Goal: Task Accomplishment & Management: Manage account settings

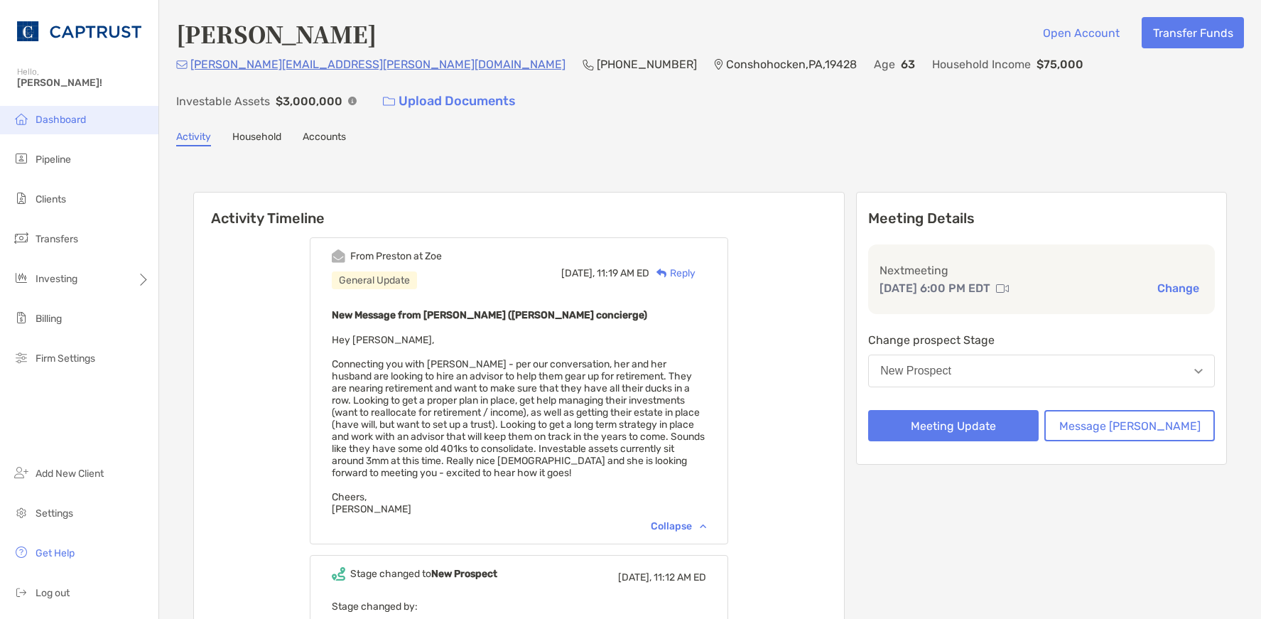
click at [60, 122] on span "Dashboard" at bounding box center [61, 120] width 50 height 12
click at [64, 166] on li "Pipeline" at bounding box center [79, 160] width 158 height 28
click at [53, 158] on span "Pipeline" at bounding box center [54, 160] width 36 height 12
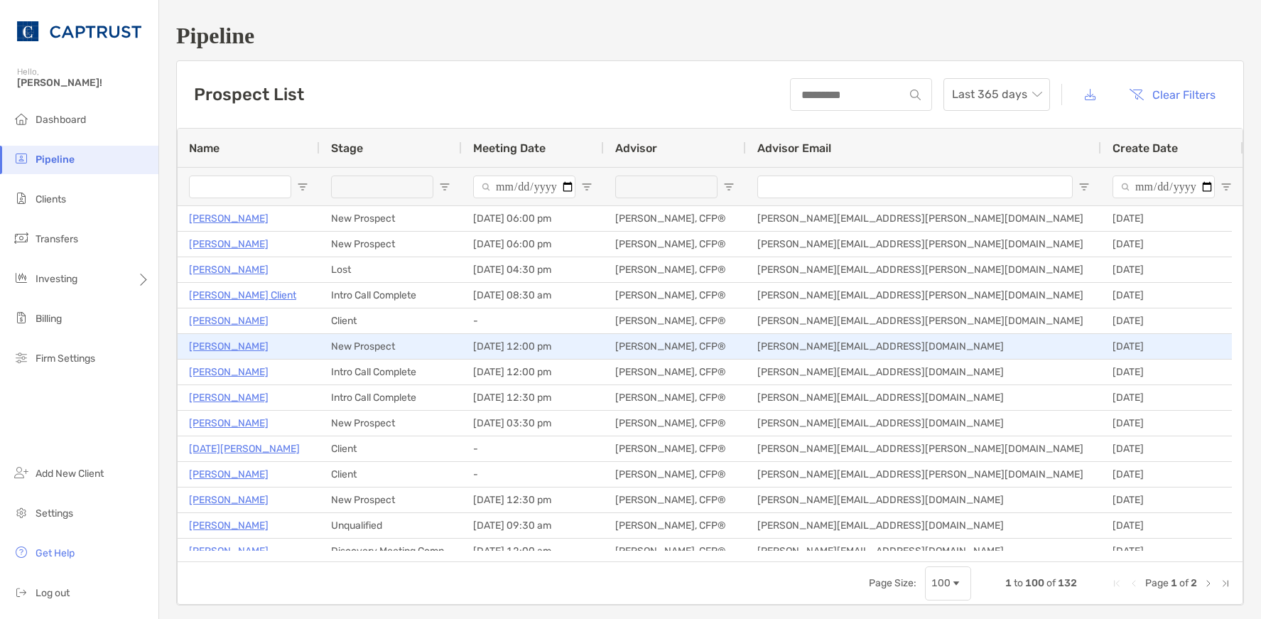
click at [218, 338] on p "David Clark" at bounding box center [229, 347] width 80 height 18
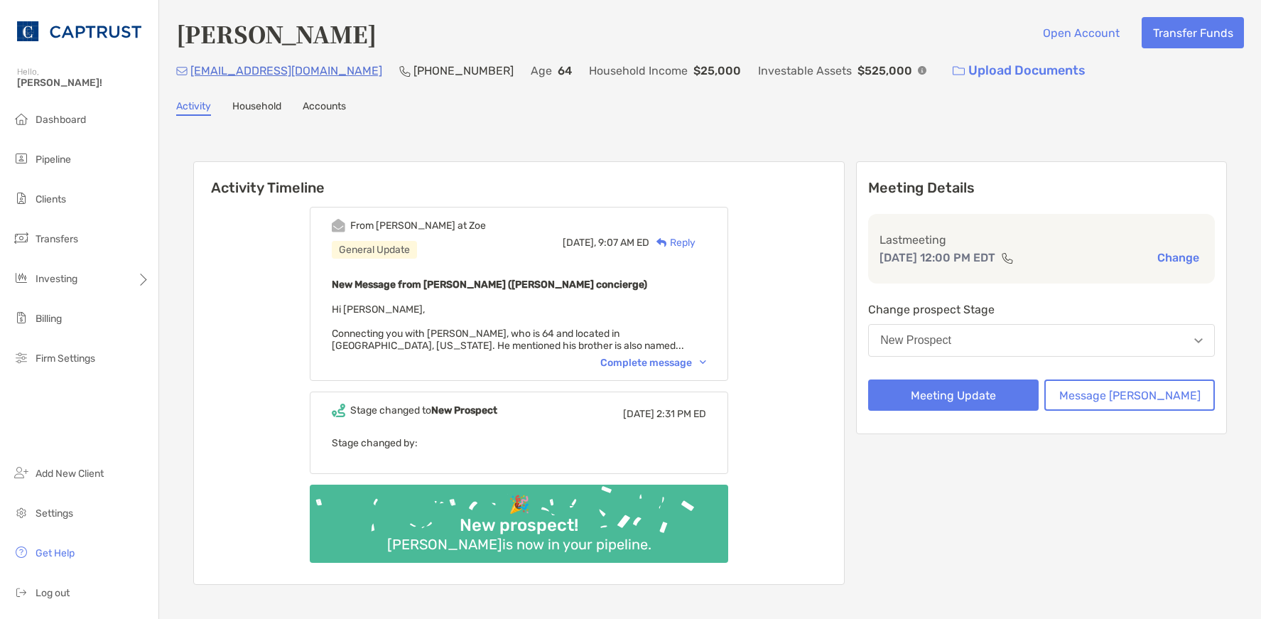
click at [1005, 339] on button "New Prospect" at bounding box center [1041, 340] width 347 height 33
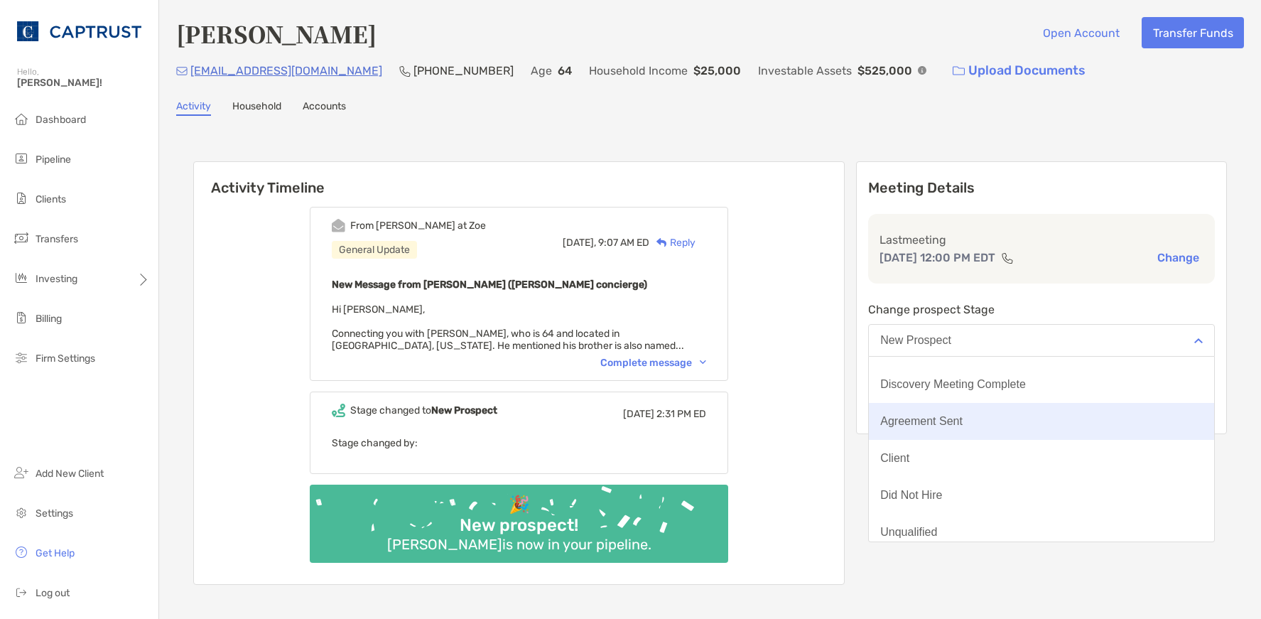
scroll to position [111, 0]
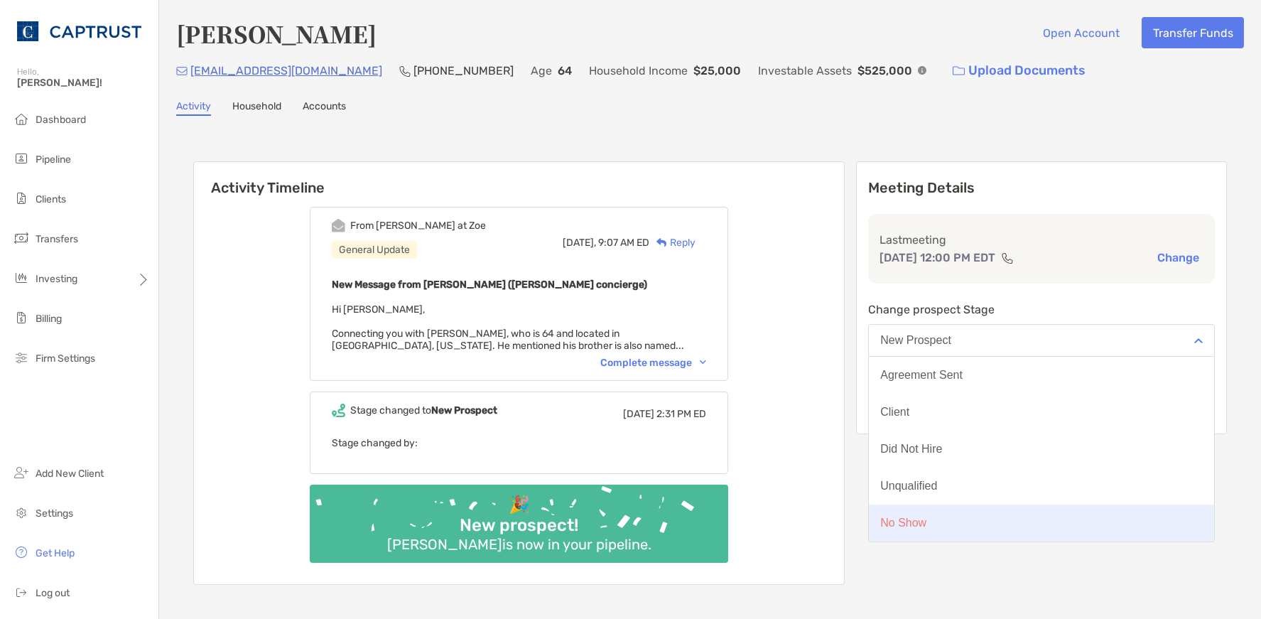
click at [972, 518] on button "No Show" at bounding box center [1041, 523] width 345 height 37
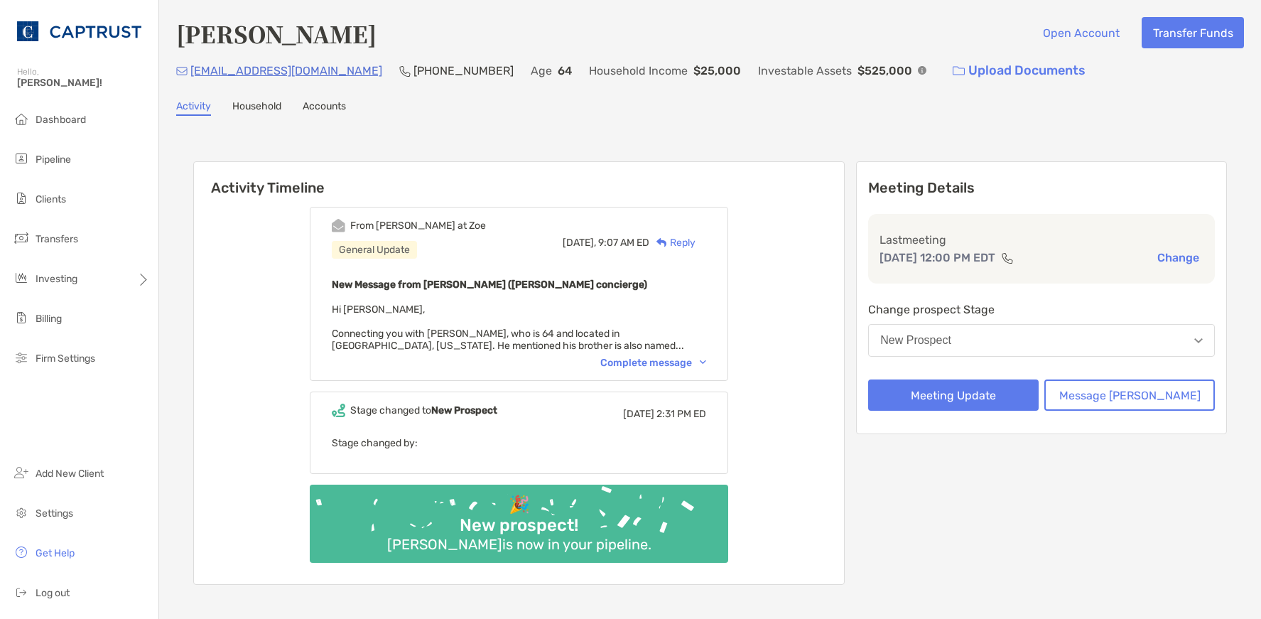
click at [1019, 335] on button "New Prospect" at bounding box center [1041, 340] width 347 height 33
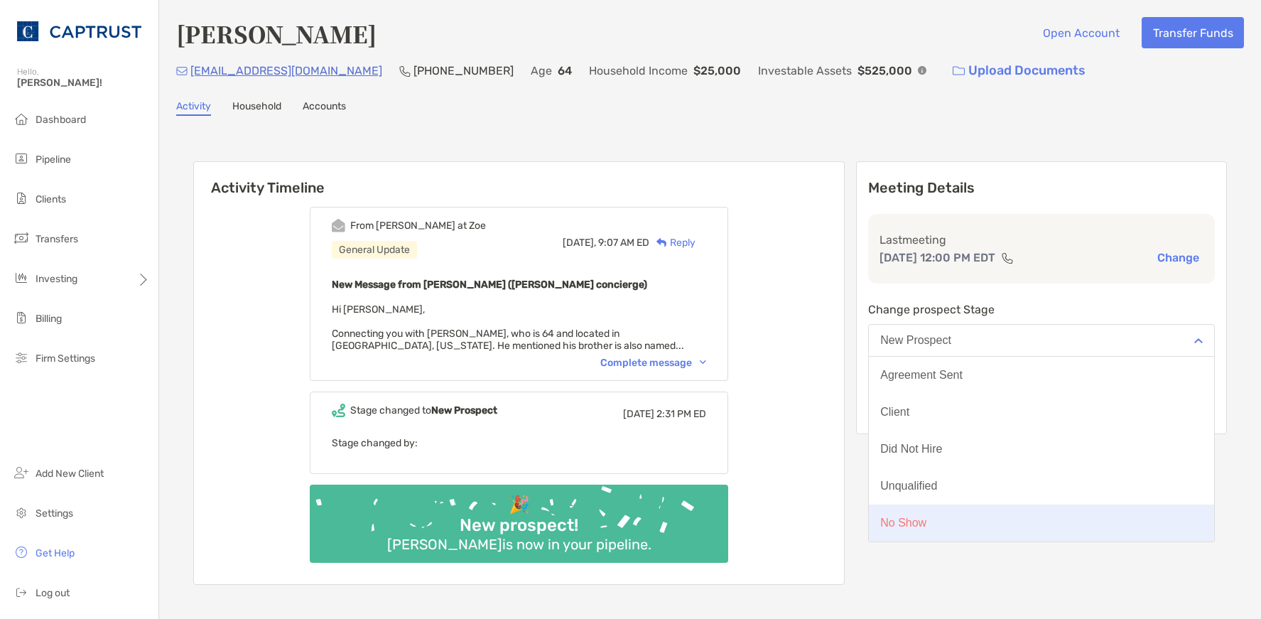
click at [927, 527] on div "No Show" at bounding box center [904, 523] width 46 height 13
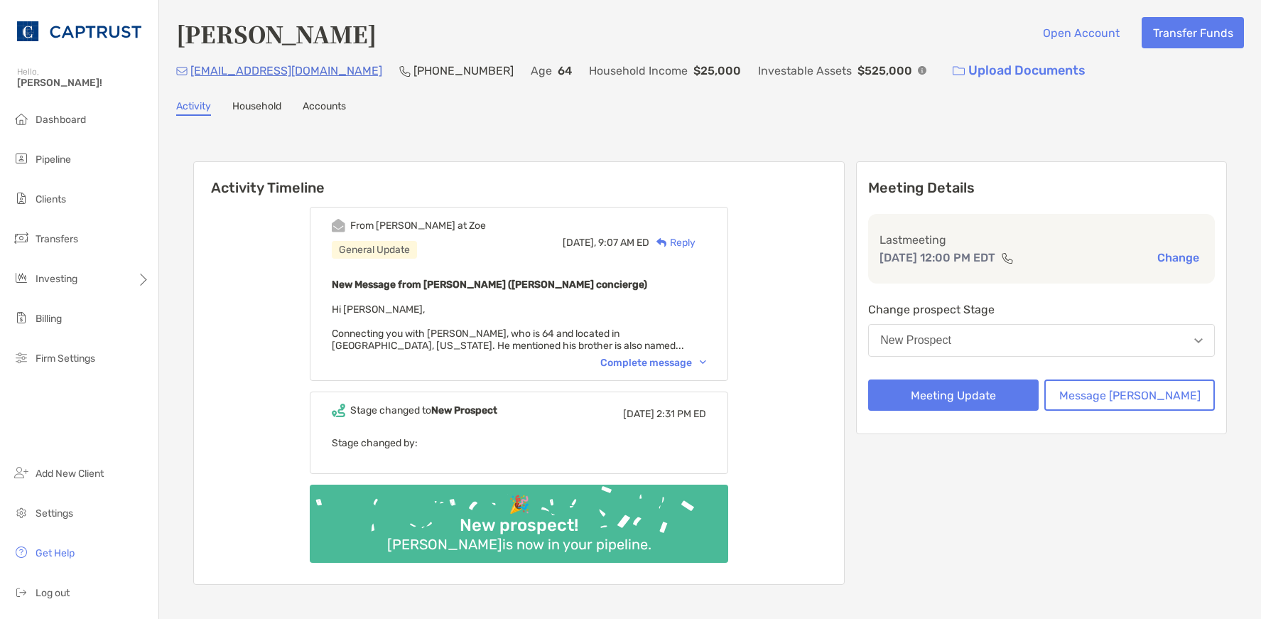
click at [1059, 333] on button "New Prospect" at bounding box center [1041, 340] width 347 height 33
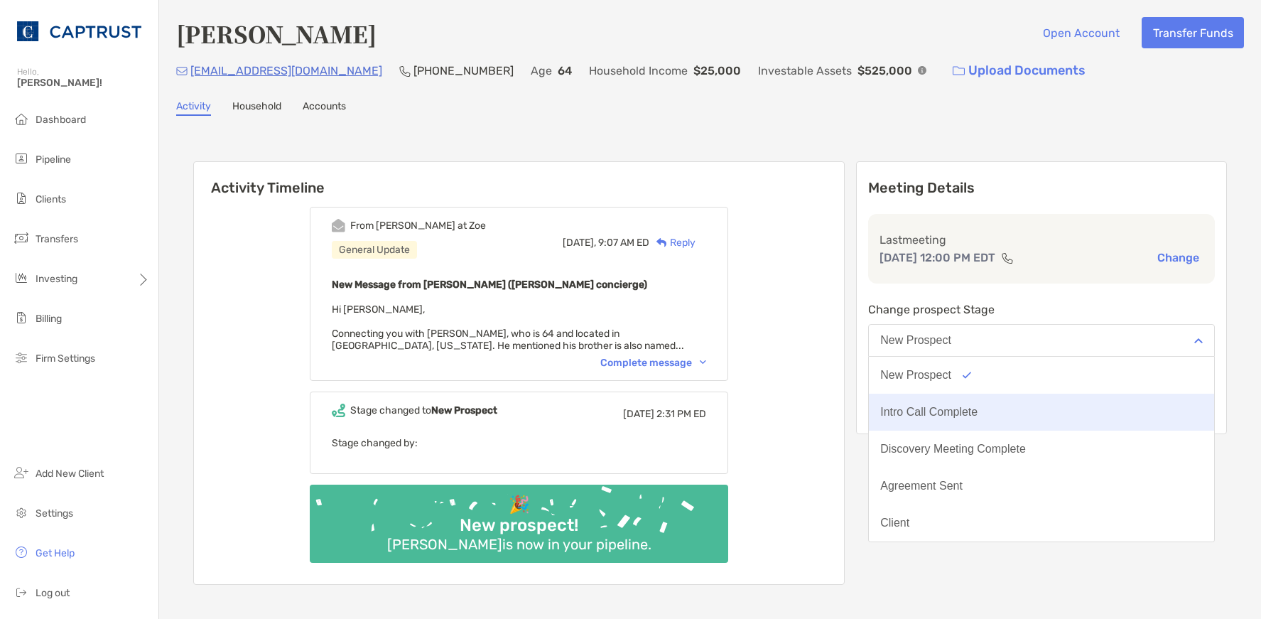
click at [978, 411] on div "Intro Call Complete" at bounding box center [929, 412] width 97 height 13
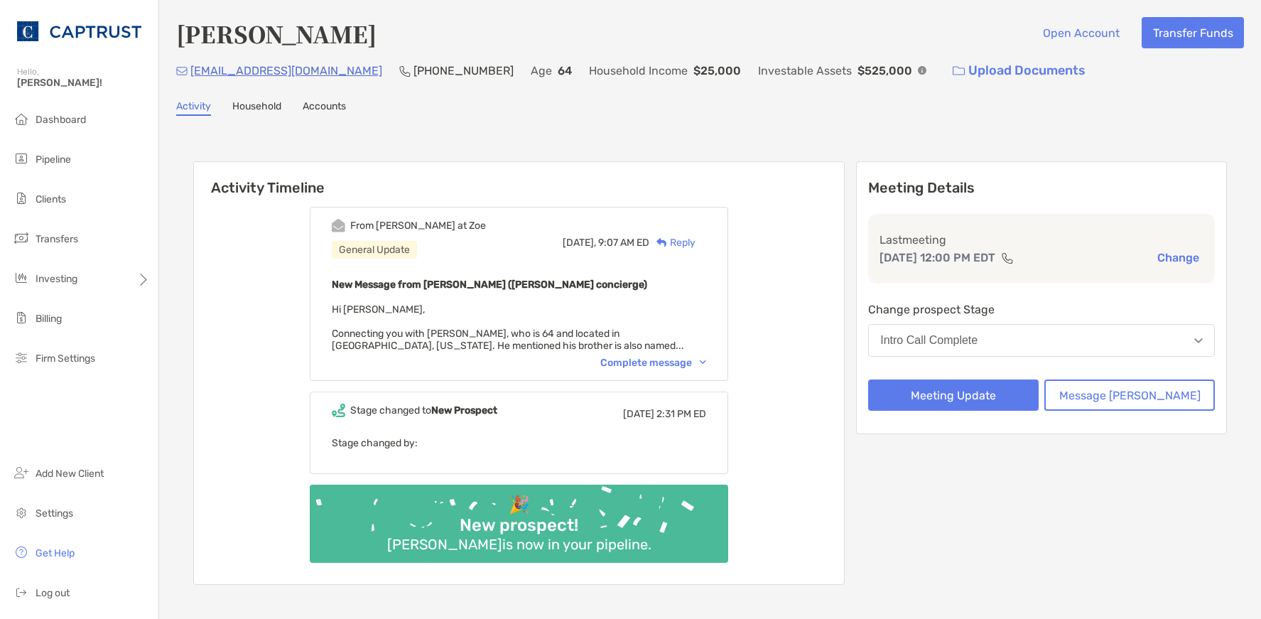
click at [978, 338] on div "Intro Call Complete" at bounding box center [929, 340] width 97 height 13
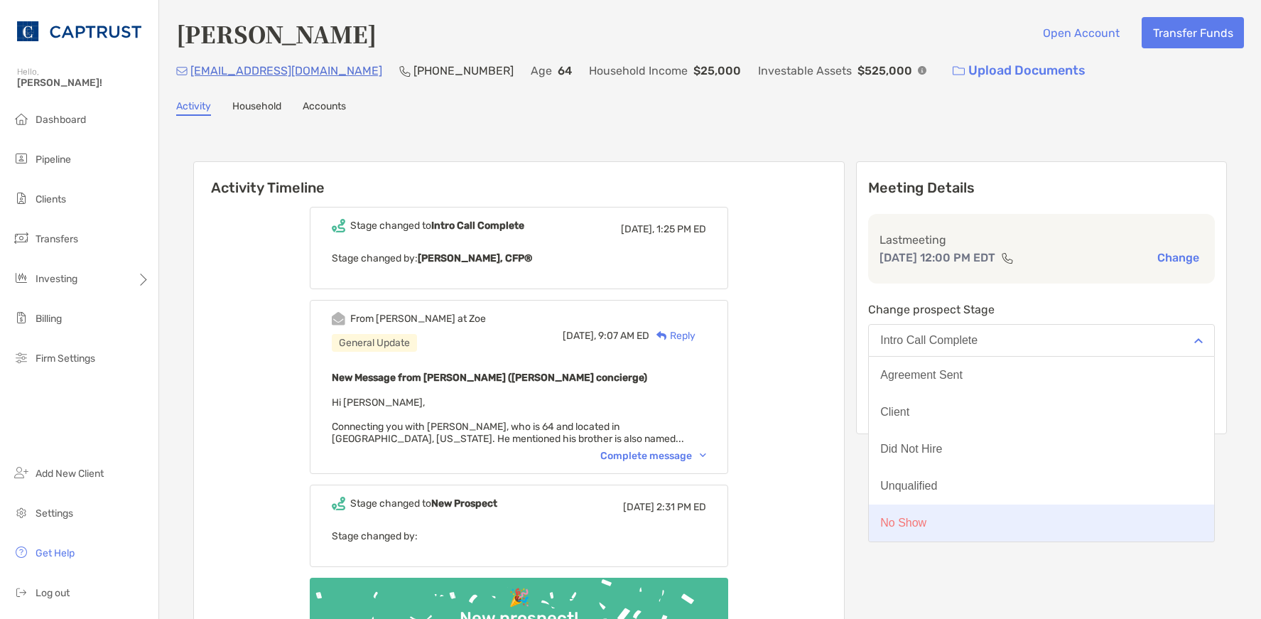
click at [974, 522] on button "No Show" at bounding box center [1041, 523] width 345 height 37
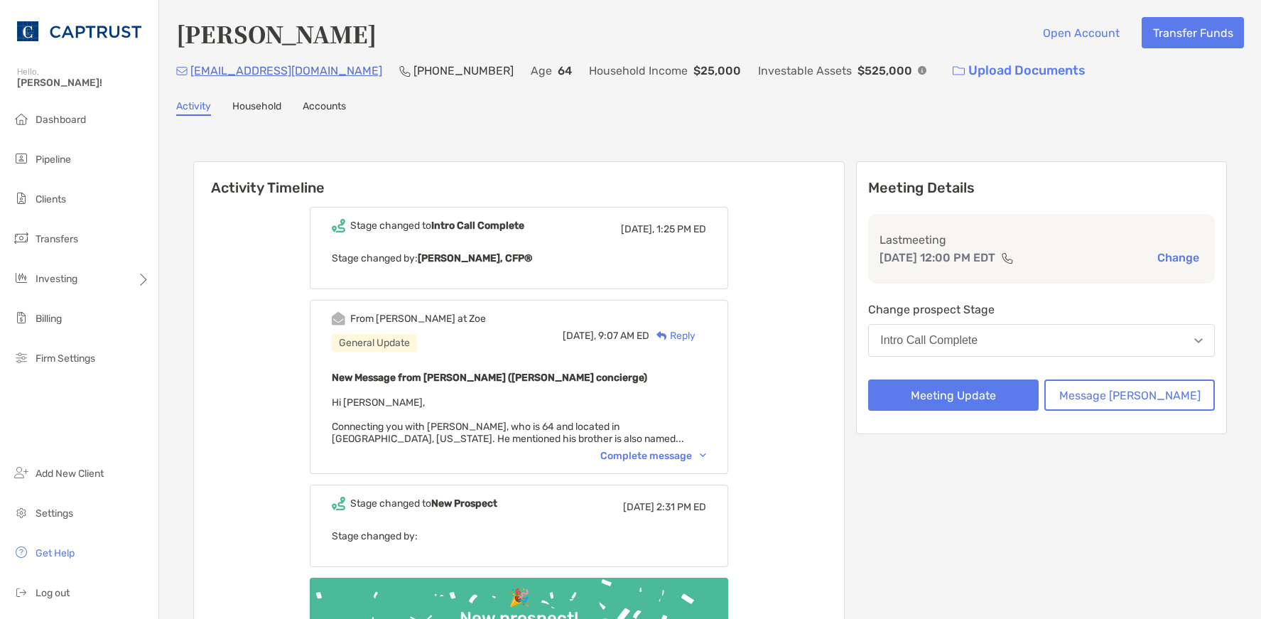
click at [1072, 340] on button "Intro Call Complete" at bounding box center [1041, 340] width 347 height 33
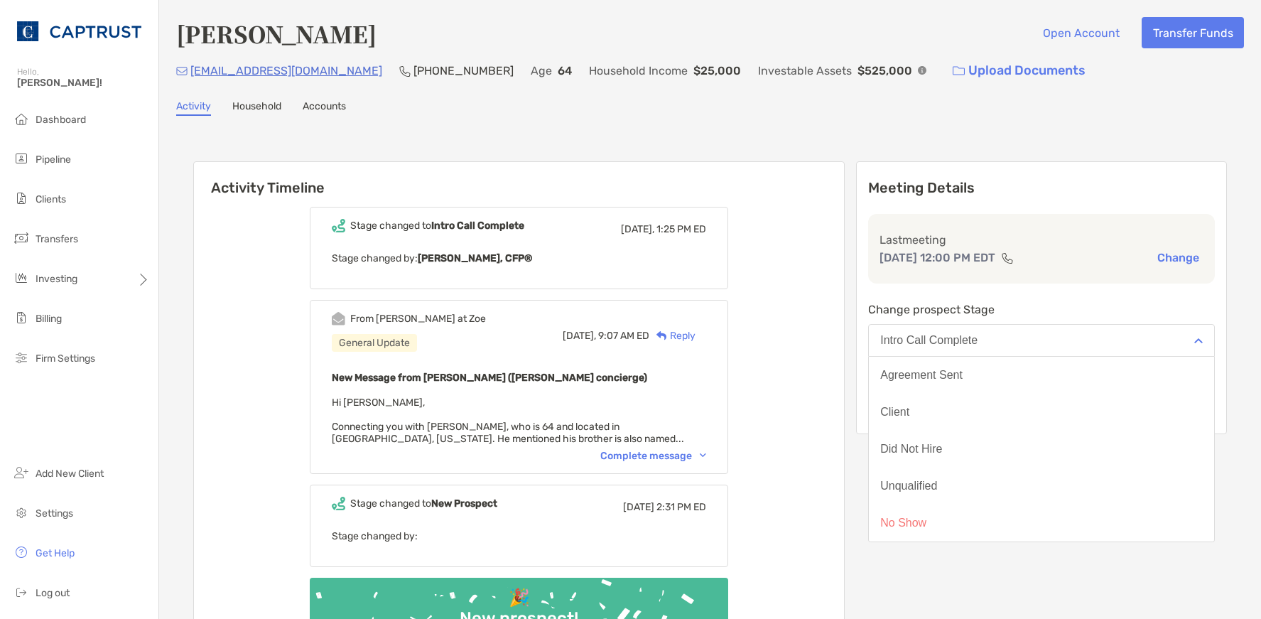
click at [1050, 339] on button "Intro Call Complete" at bounding box center [1041, 340] width 347 height 33
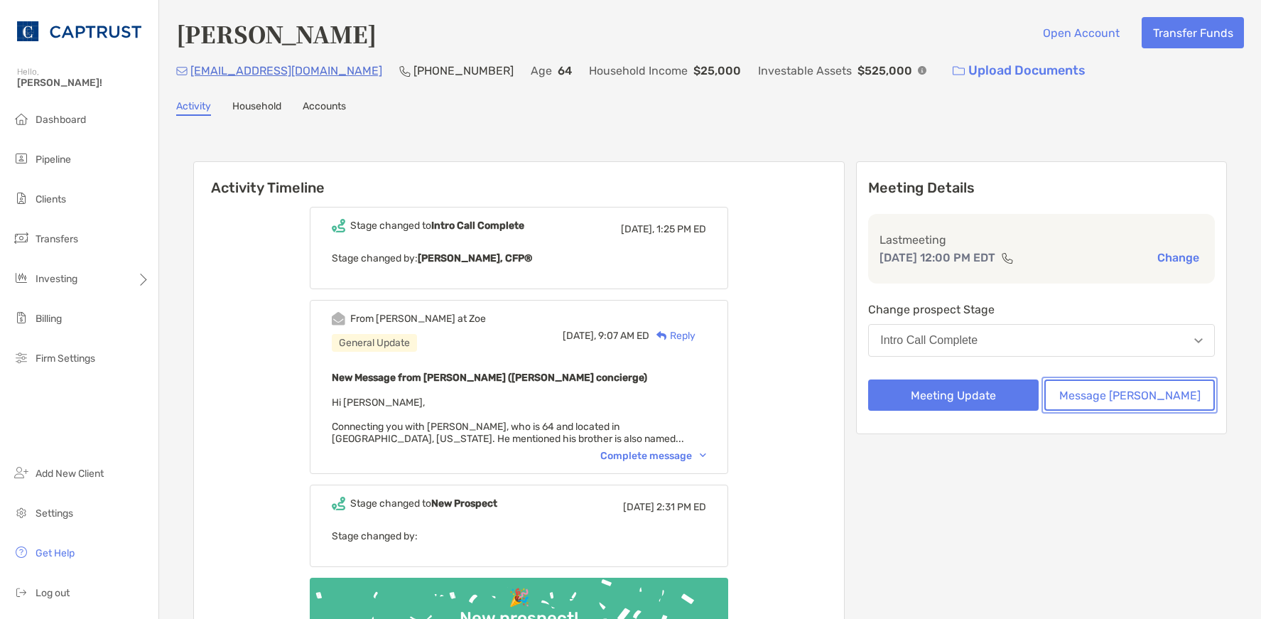
click at [1146, 399] on button "Message [PERSON_NAME]" at bounding box center [1130, 395] width 171 height 31
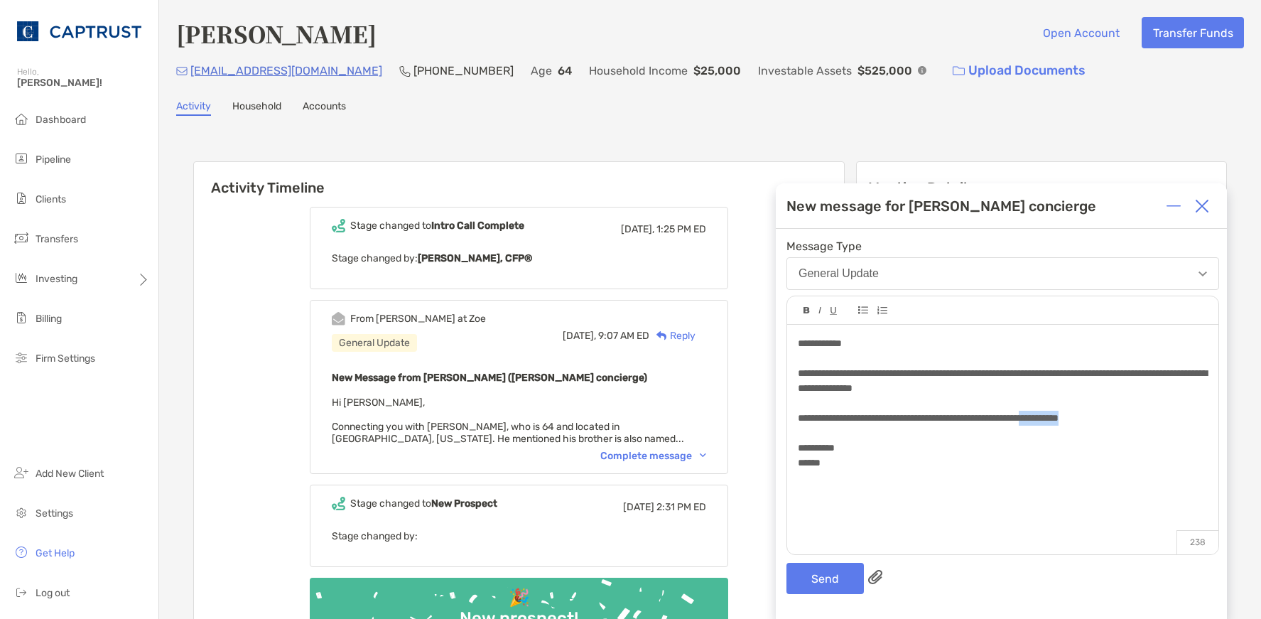
drag, startPoint x: 1140, startPoint y: 415, endPoint x: 1087, endPoint y: 412, distance: 53.4
click at [1087, 412] on div "**********" at bounding box center [1002, 418] width 409 height 15
drag, startPoint x: 896, startPoint y: 417, endPoint x: 882, endPoint y: 416, distance: 14.3
click at [882, 416] on span "**********" at bounding box center [973, 418] width 350 height 10
drag, startPoint x: 923, startPoint y: 438, endPoint x: 1095, endPoint y: 553, distance: 206.6
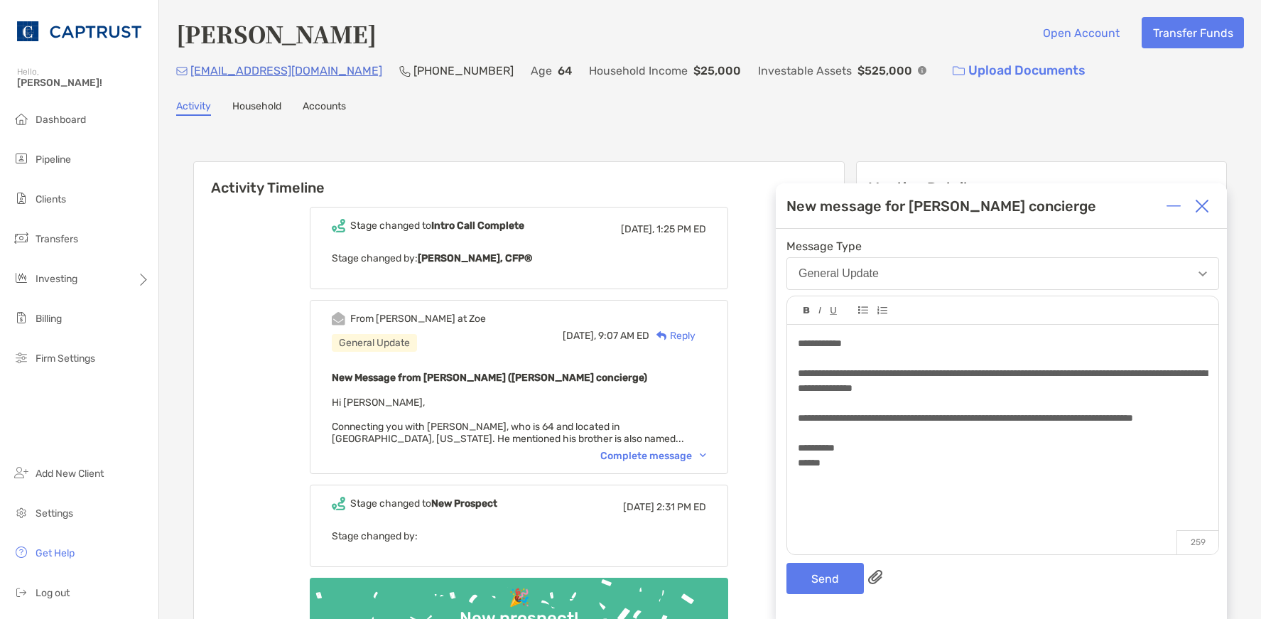
click at [925, 426] on div "**********" at bounding box center [1002, 418] width 409 height 15
click at [824, 574] on button "Send" at bounding box center [825, 578] width 77 height 31
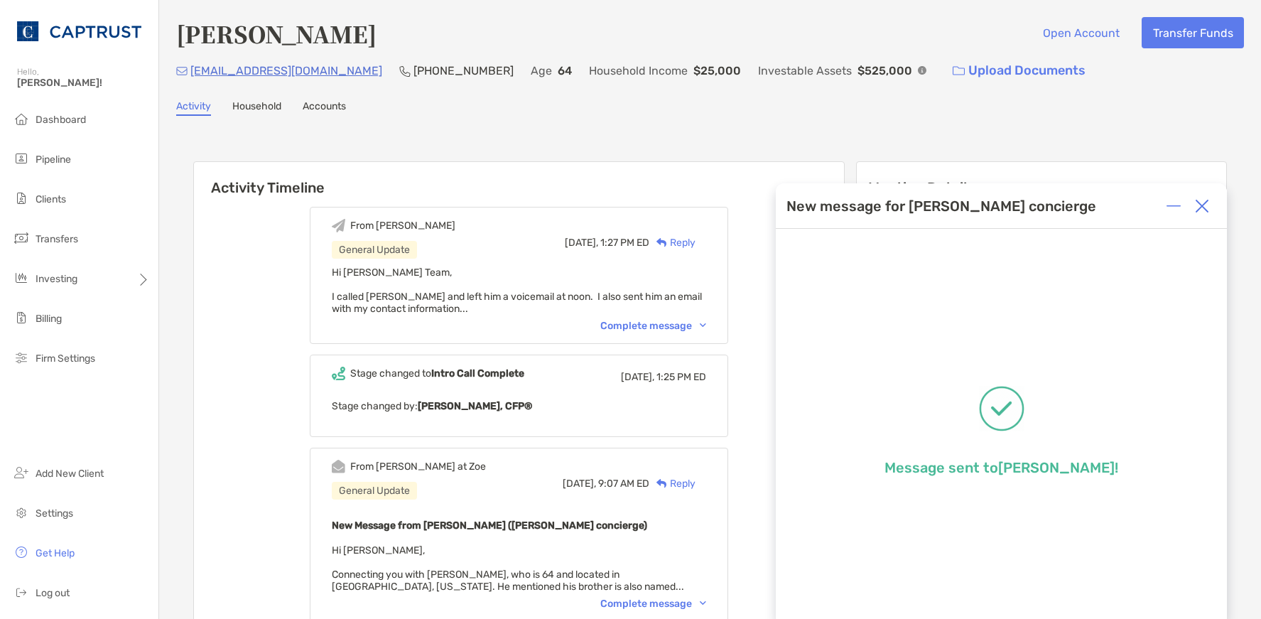
click at [1210, 211] on div at bounding box center [1202, 206] width 28 height 28
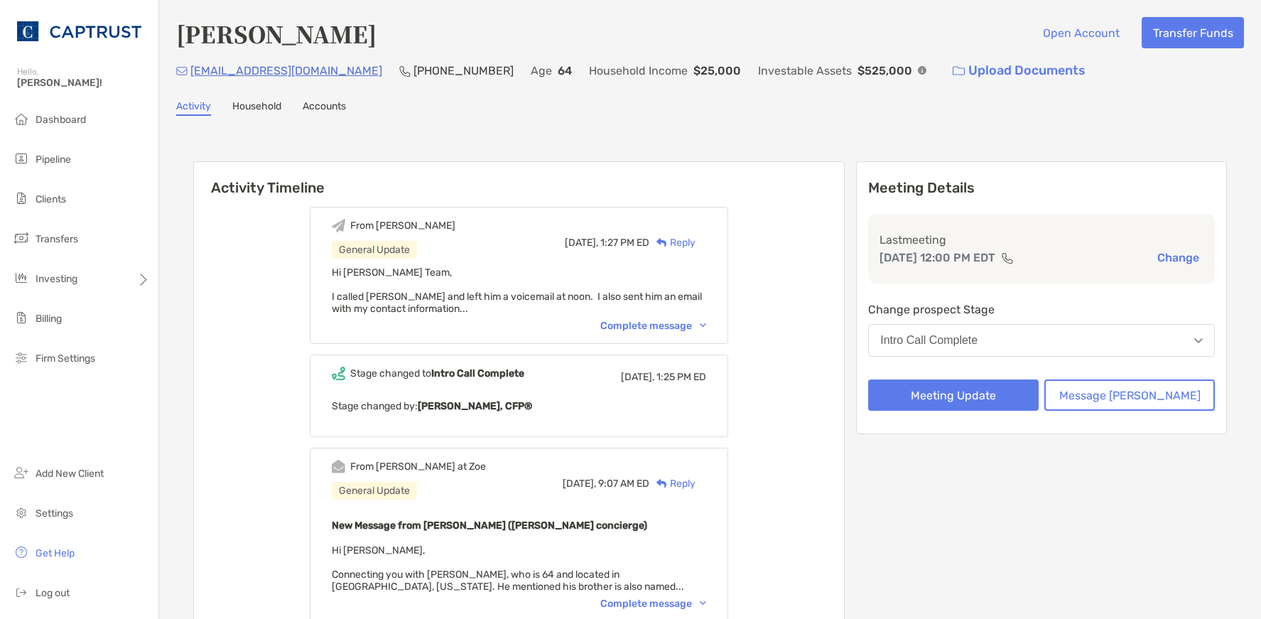
click at [952, 116] on div "David Clark Open Account Transfer Funds misterc333@yahoo.com (646) 267-6736 Age…" at bounding box center [710, 439] width 1102 height 878
click at [991, 393] on button "Meeting Update" at bounding box center [953, 395] width 171 height 31
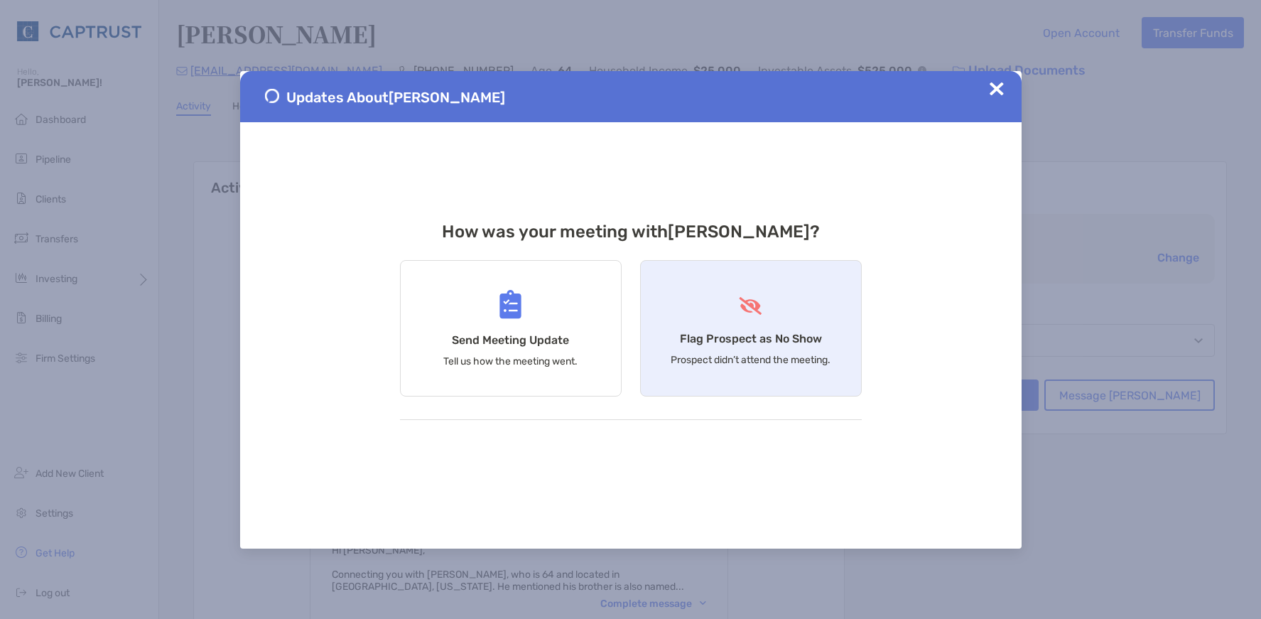
click at [750, 334] on h4 "Flag Prospect as No Show" at bounding box center [751, 339] width 142 height 14
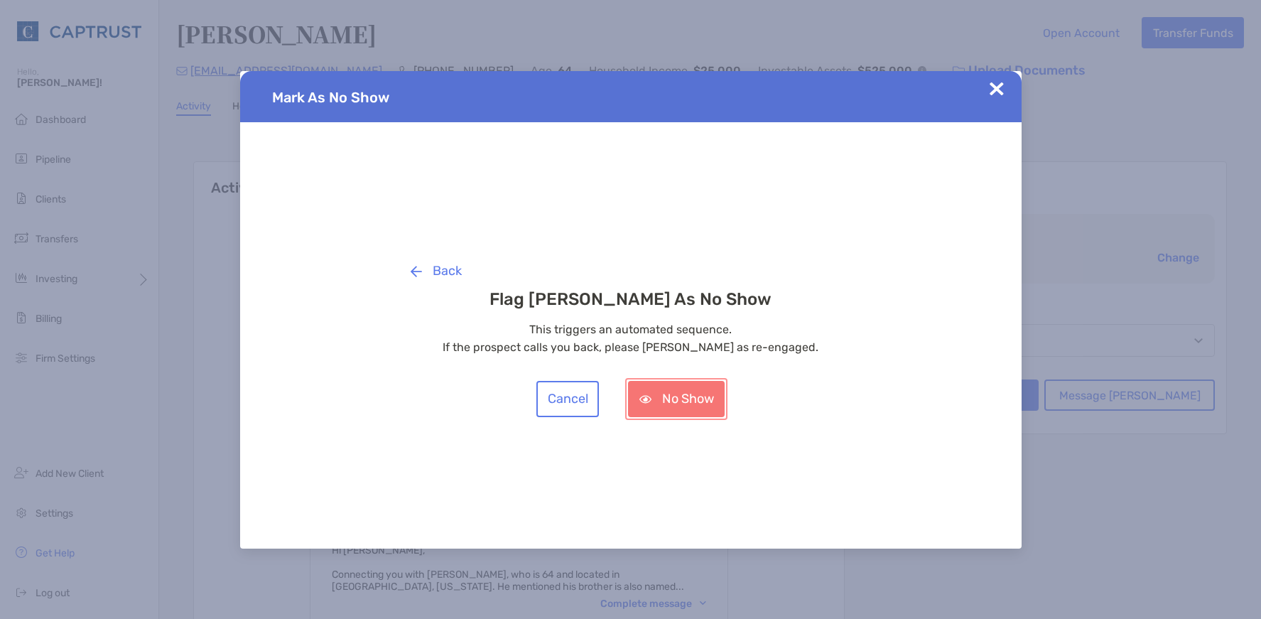
click at [665, 402] on button "No Show" at bounding box center [676, 399] width 97 height 36
click at [680, 399] on button "No Show" at bounding box center [676, 399] width 97 height 36
click at [1003, 87] on img at bounding box center [997, 89] width 14 height 14
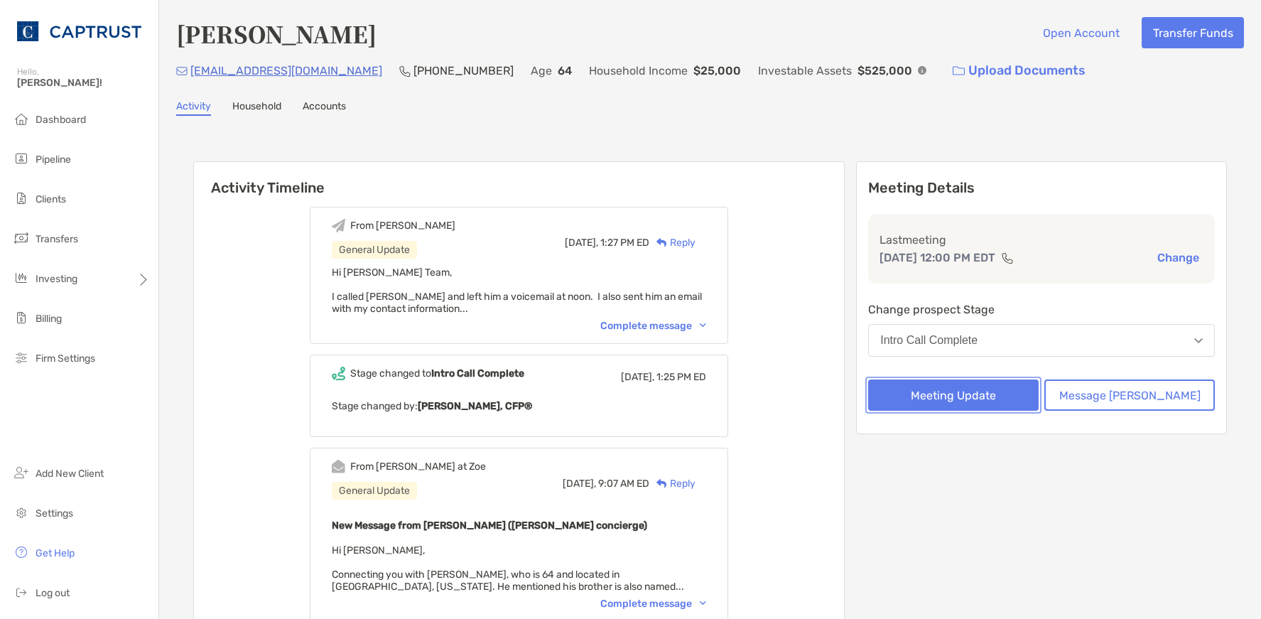
click at [976, 407] on button "Meeting Update" at bounding box center [953, 395] width 171 height 31
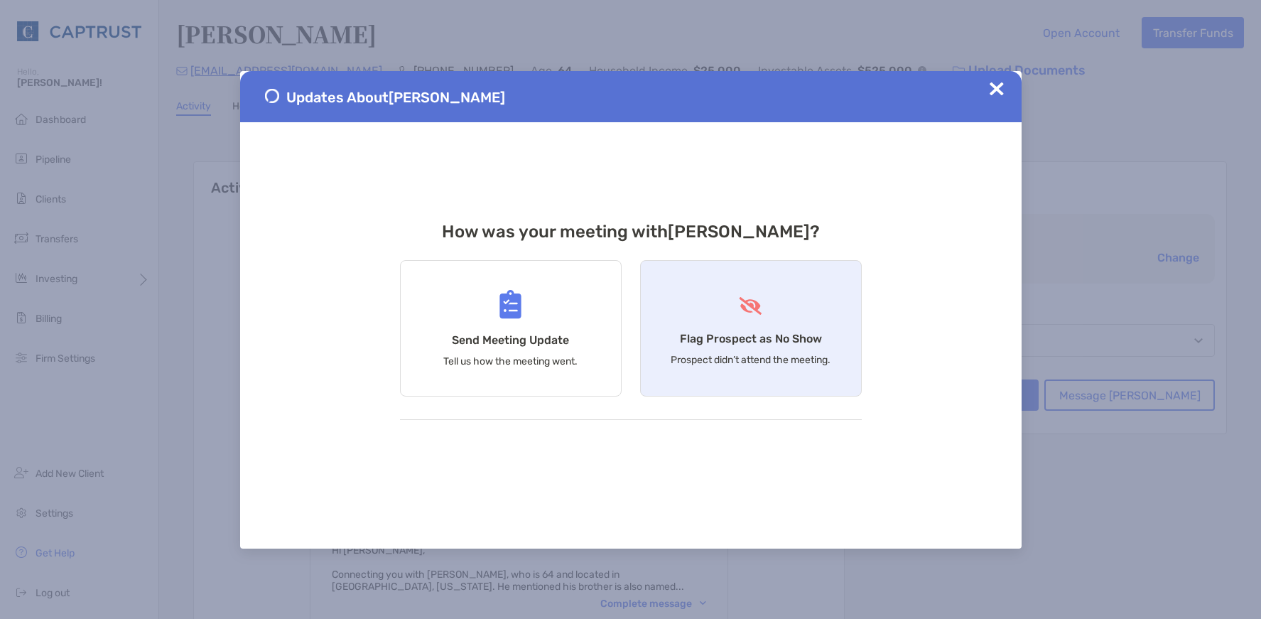
click at [752, 333] on h4 "Flag Prospect as No Show" at bounding box center [751, 339] width 142 height 14
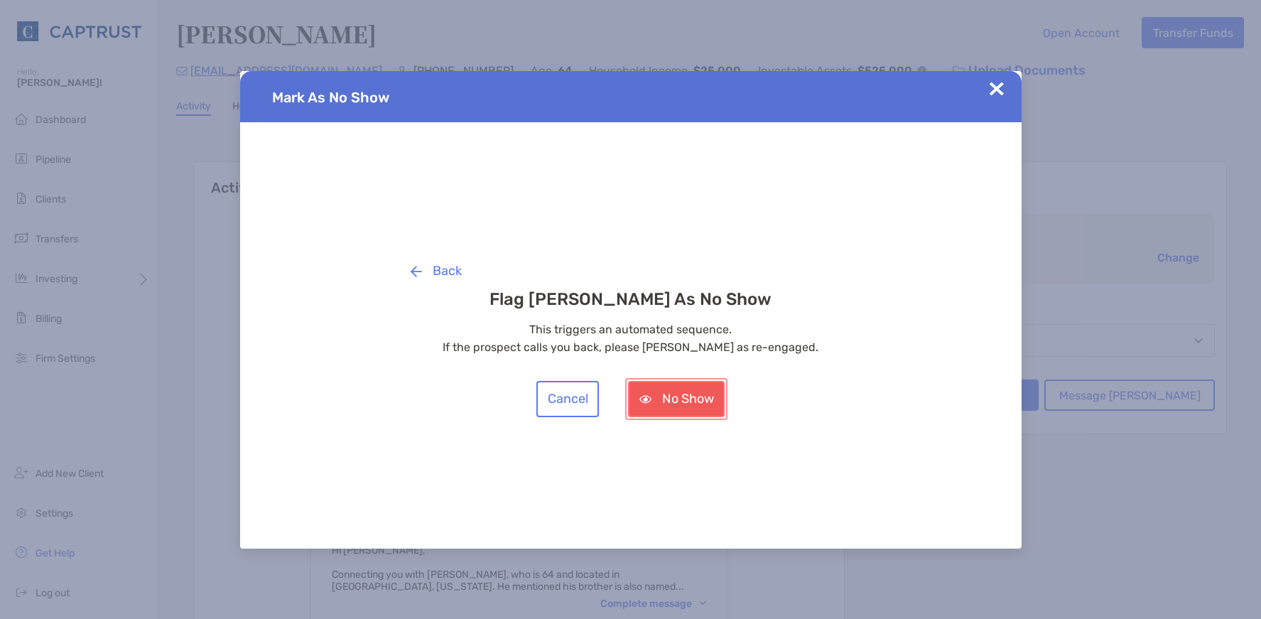
click at [673, 407] on button "No Show" at bounding box center [676, 399] width 97 height 36
click at [995, 88] on img at bounding box center [997, 89] width 14 height 14
